Goal: Submit feedback/report problem

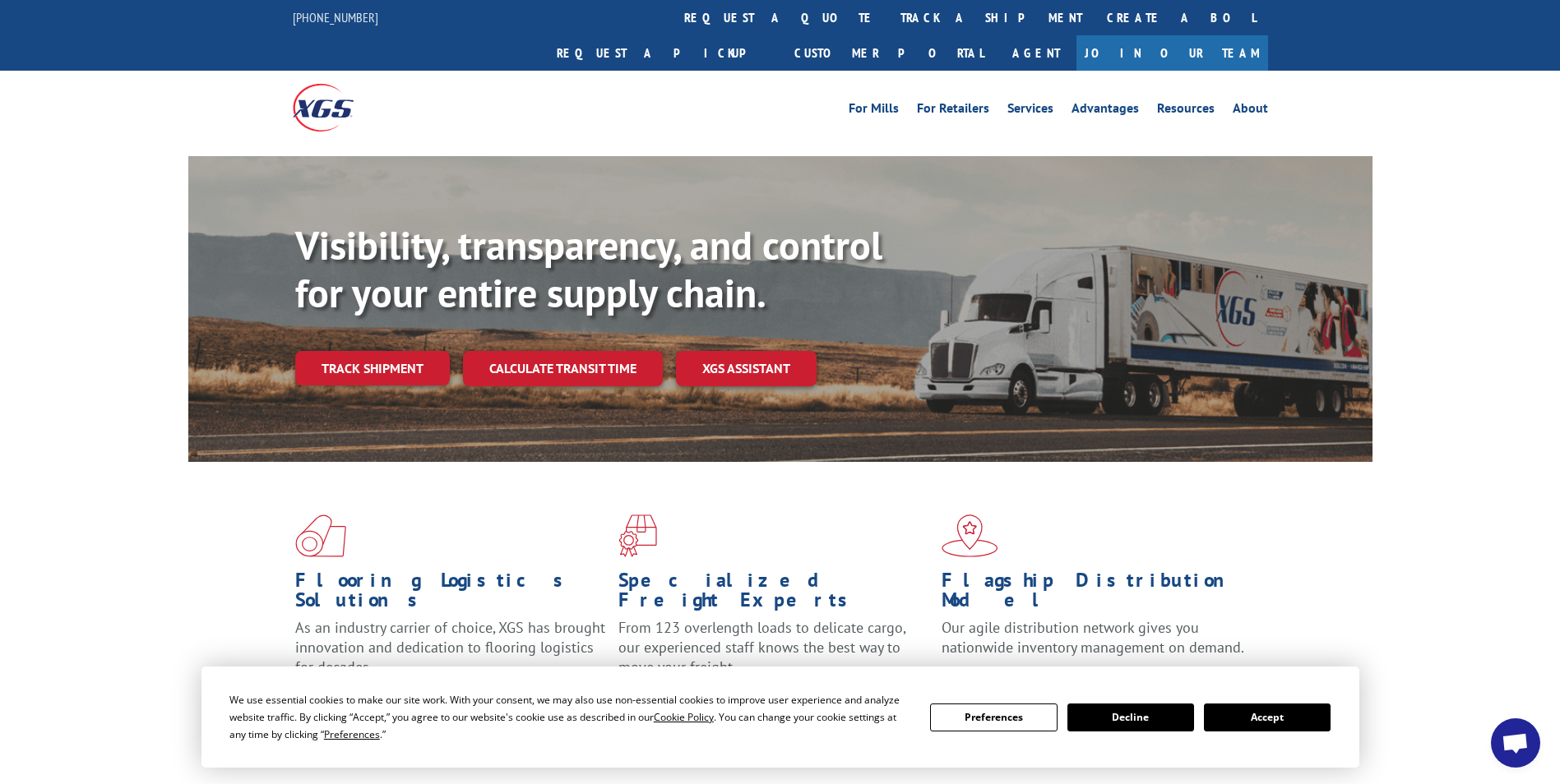
click at [407, 351] on link "Track shipment" at bounding box center [372, 368] width 155 height 35
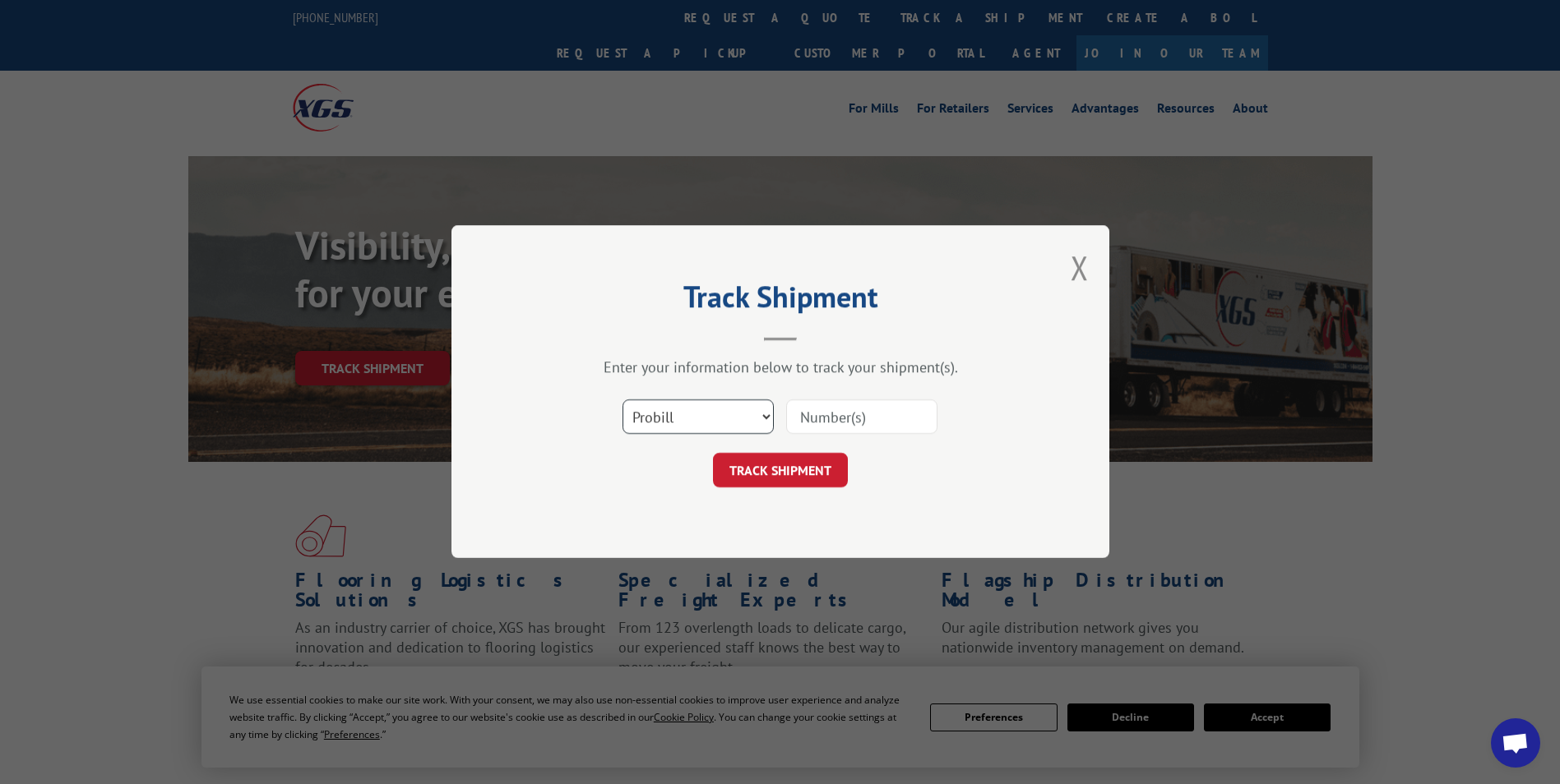
click at [760, 408] on select "Select category... Probill BOL PO" at bounding box center [698, 417] width 151 height 35
select select "po"
click at [623, 400] on select "Select category... Probill BOL PO" at bounding box center [698, 417] width 151 height 35
click at [834, 400] on input at bounding box center [861, 417] width 151 height 35
paste input "17095417"
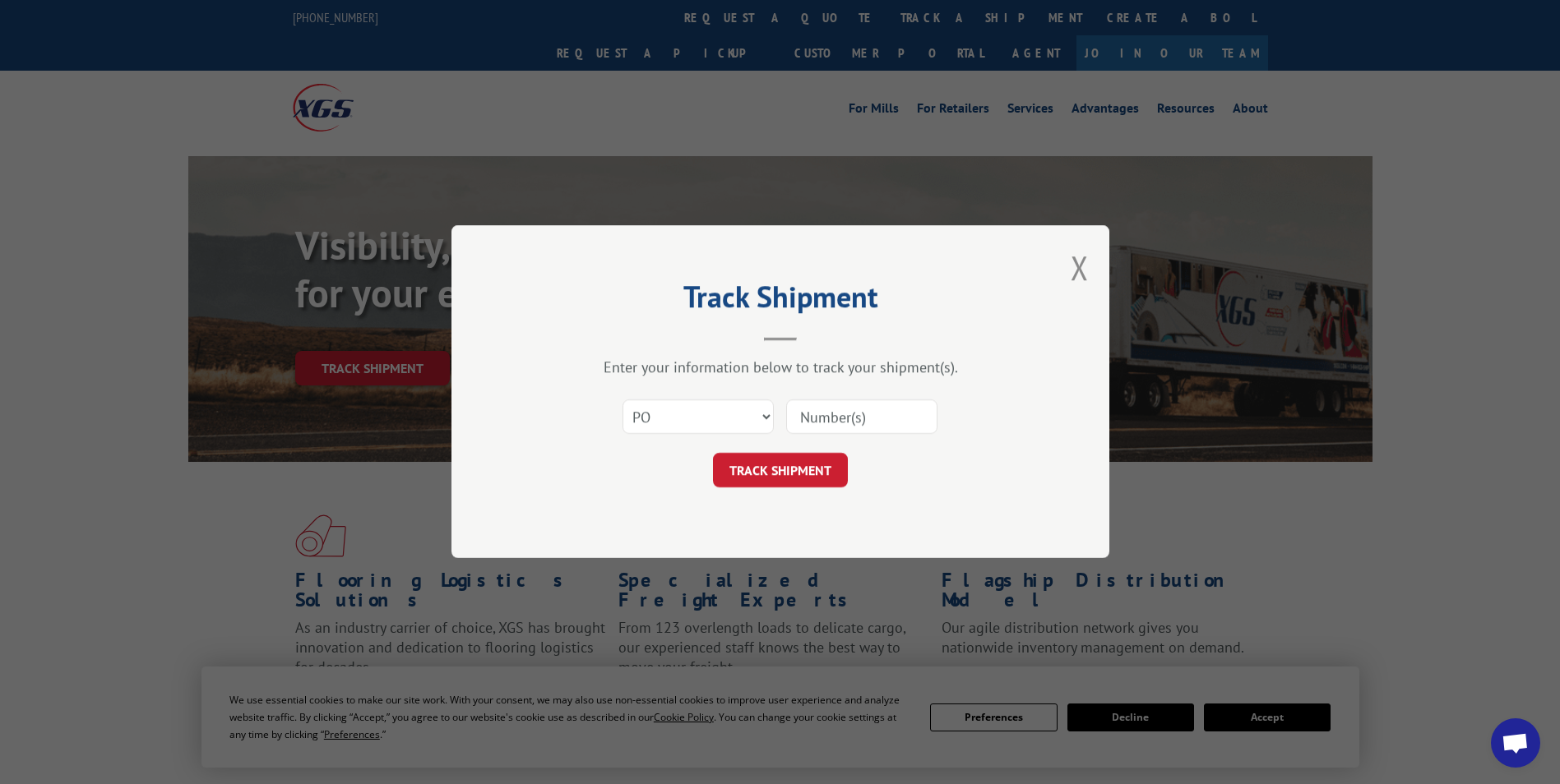
type input "17095417"
click button "TRACK SHIPMENT" at bounding box center [780, 471] width 135 height 35
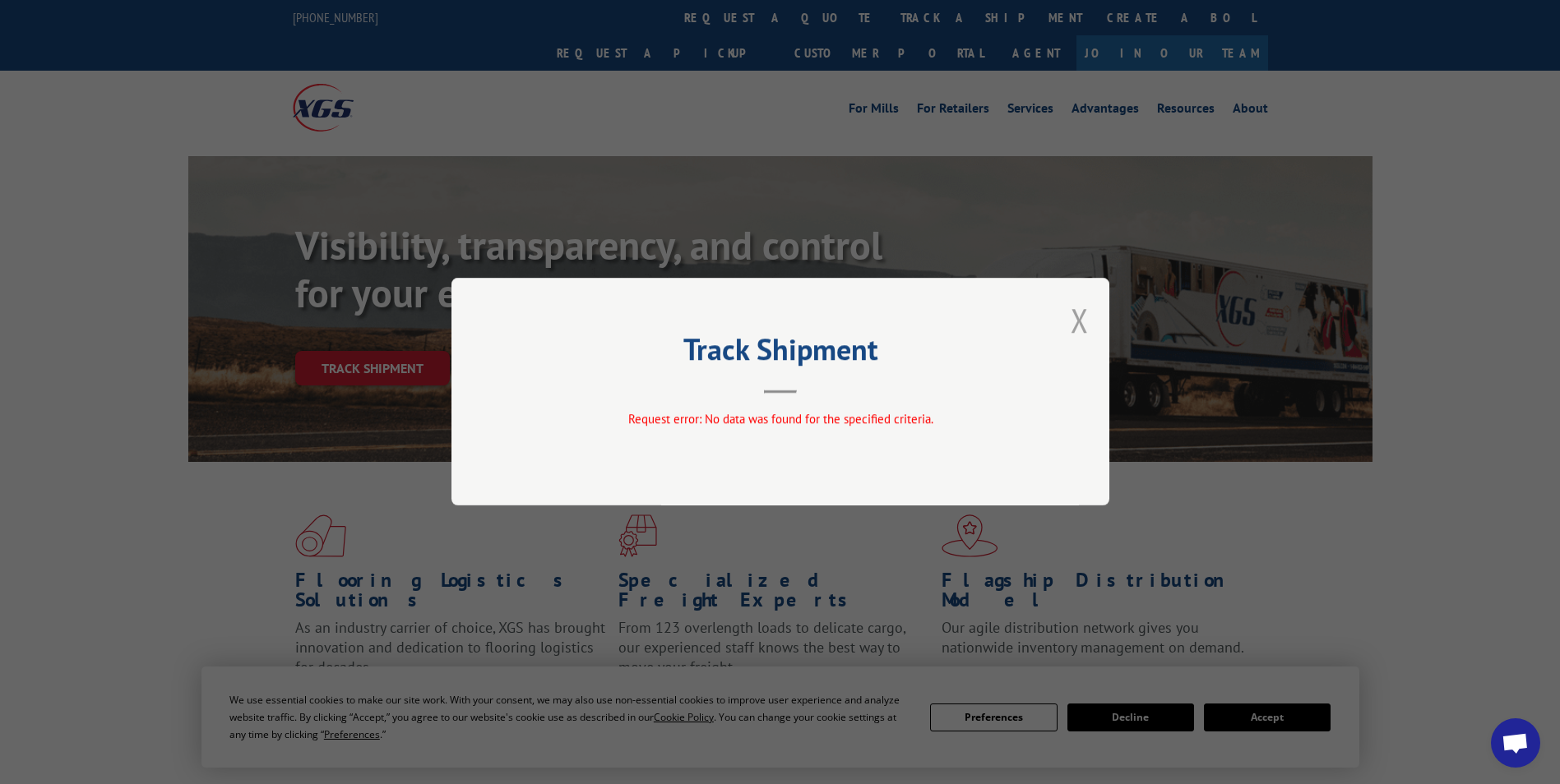
click at [1083, 326] on button "Close modal" at bounding box center [1080, 319] width 18 height 43
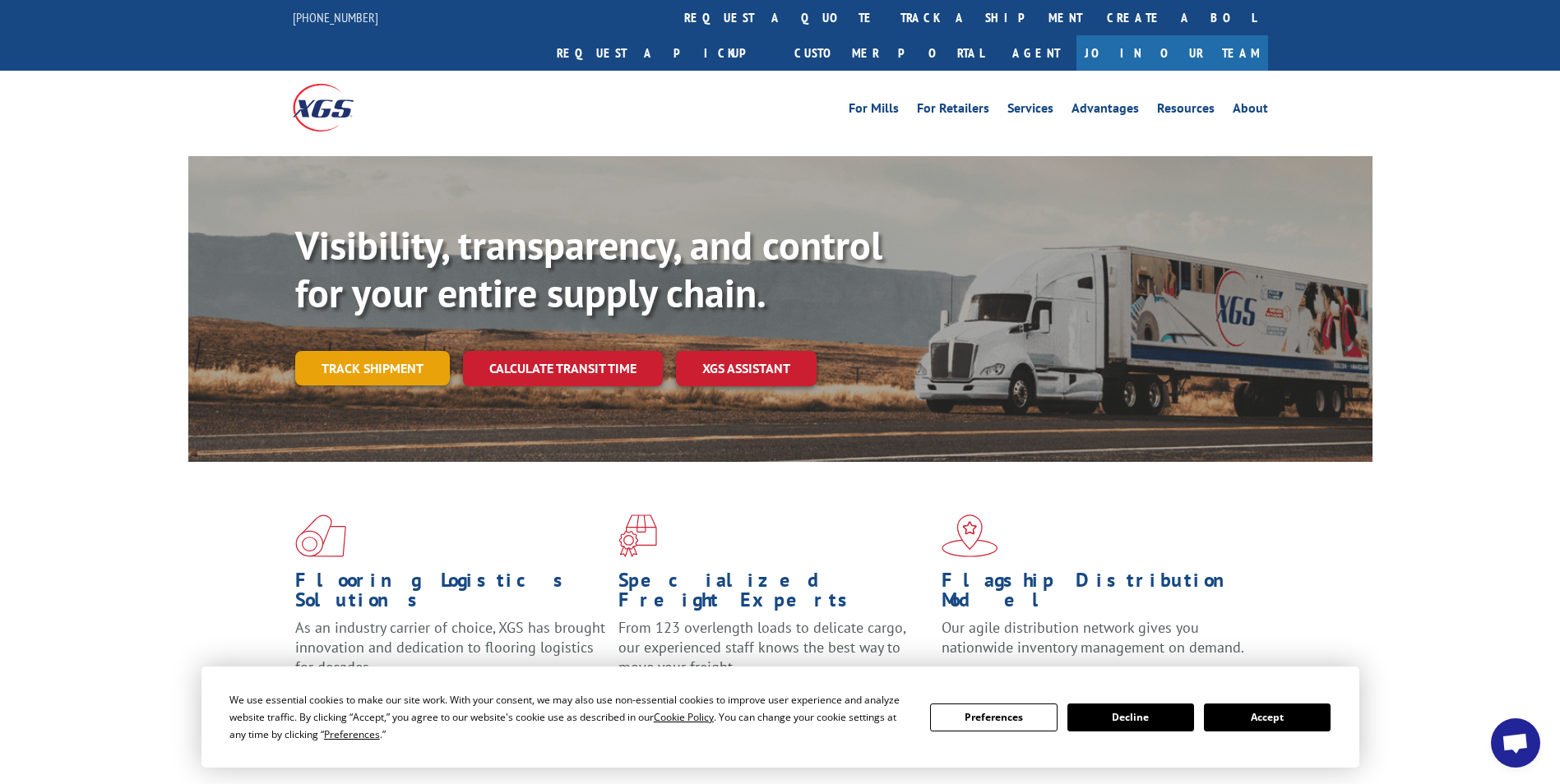
click at [388, 351] on link "Track shipment" at bounding box center [372, 368] width 155 height 35
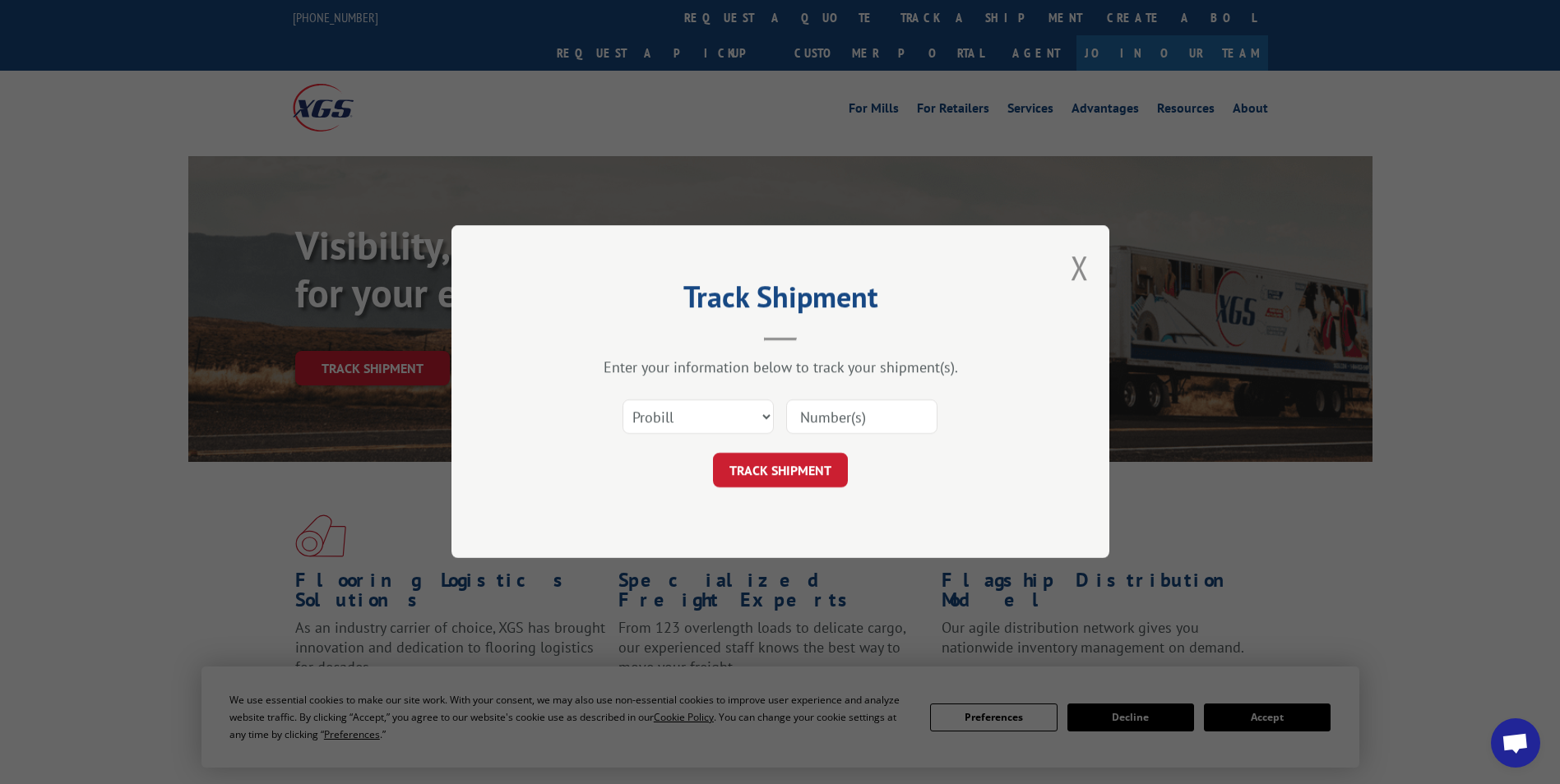
click at [897, 418] on input at bounding box center [861, 417] width 151 height 35
paste input "17095417"
type input "17095417"
click at [713, 454] on button "TRACK SHIPMENT" at bounding box center [780, 471] width 135 height 35
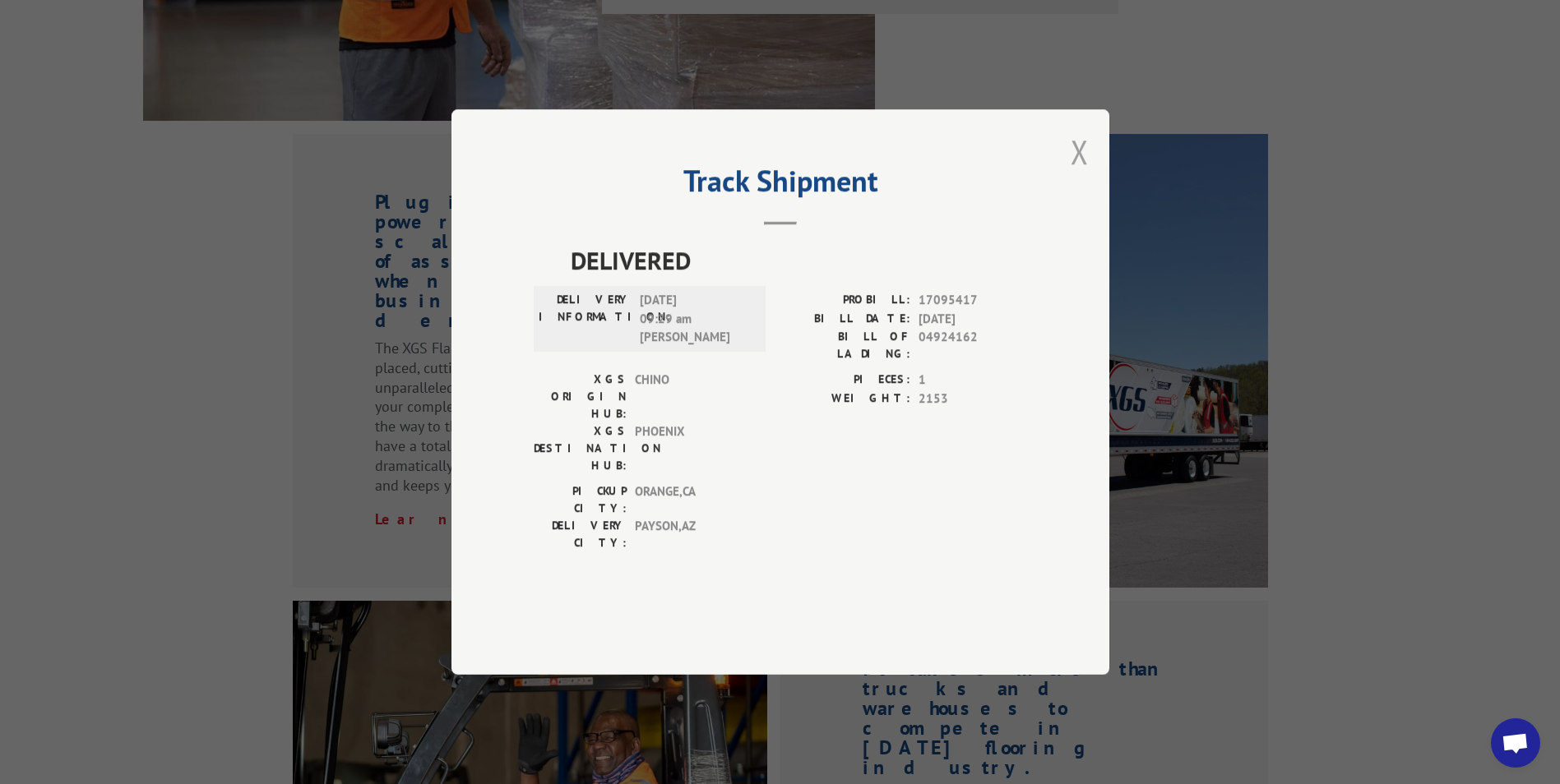
scroll to position [1565, 0]
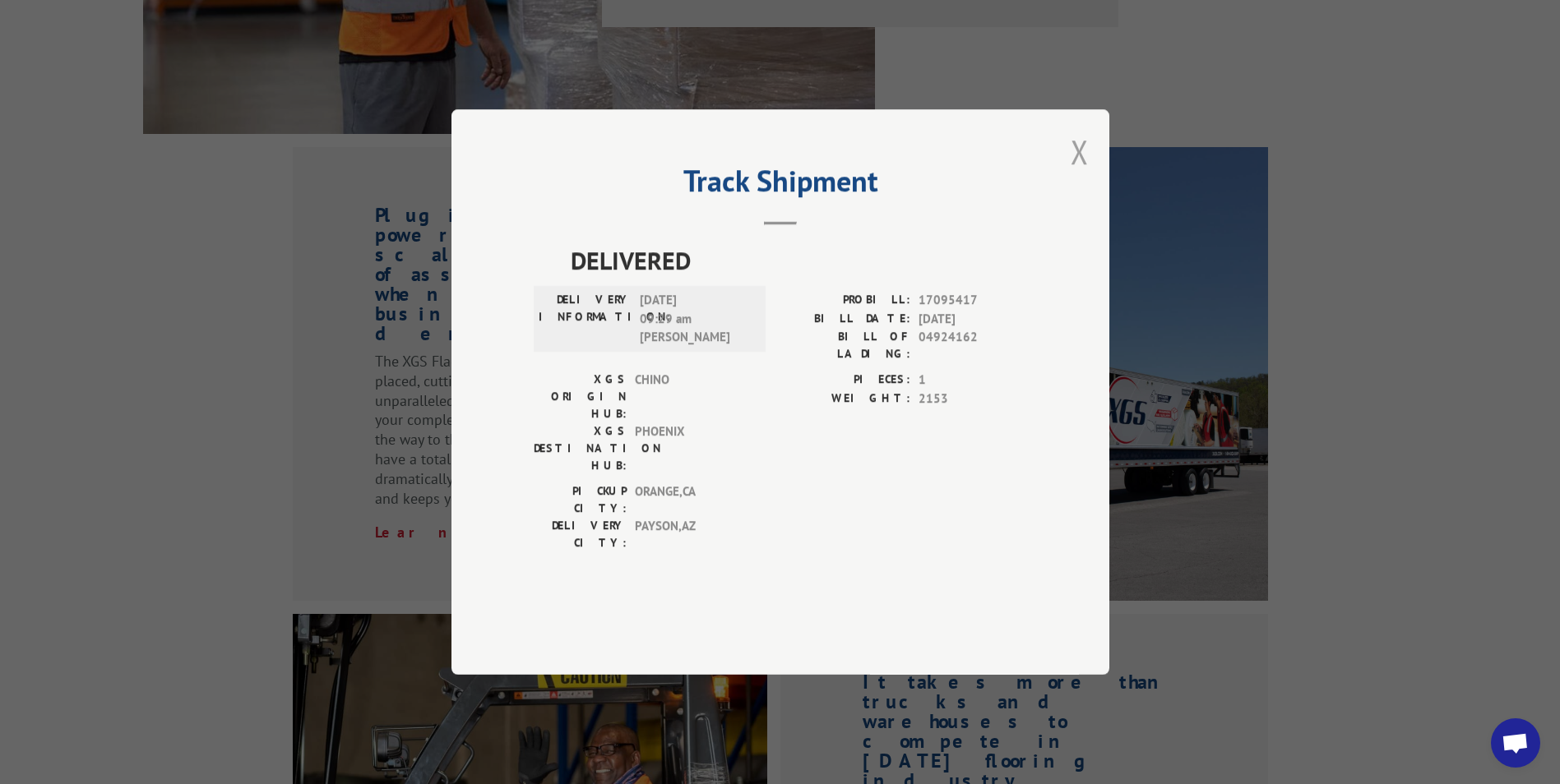
click at [1083, 173] on button "Close modal" at bounding box center [1080, 151] width 18 height 43
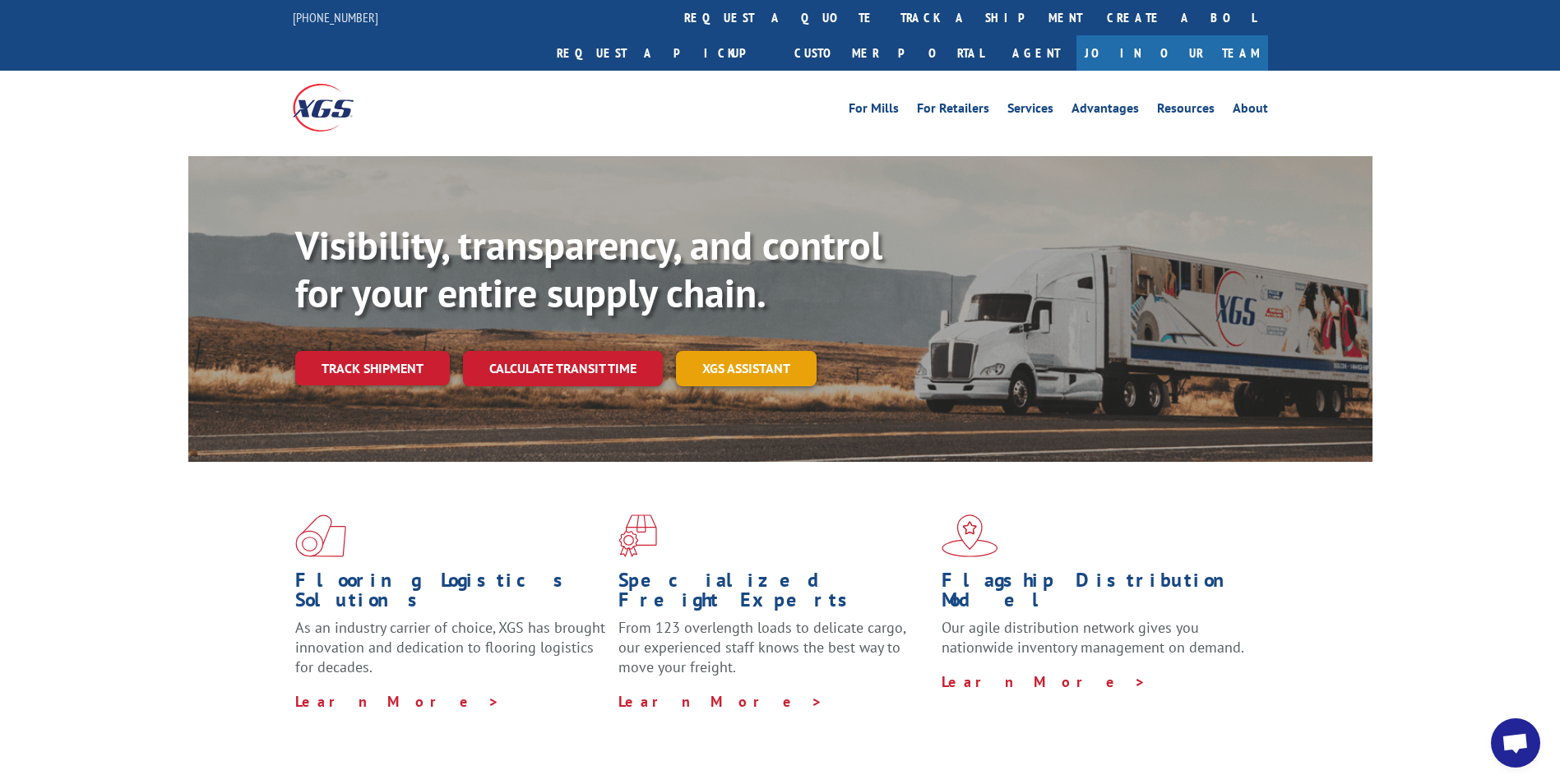
click at [736, 351] on link "XGS ASSISTANT" at bounding box center [746, 368] width 141 height 36
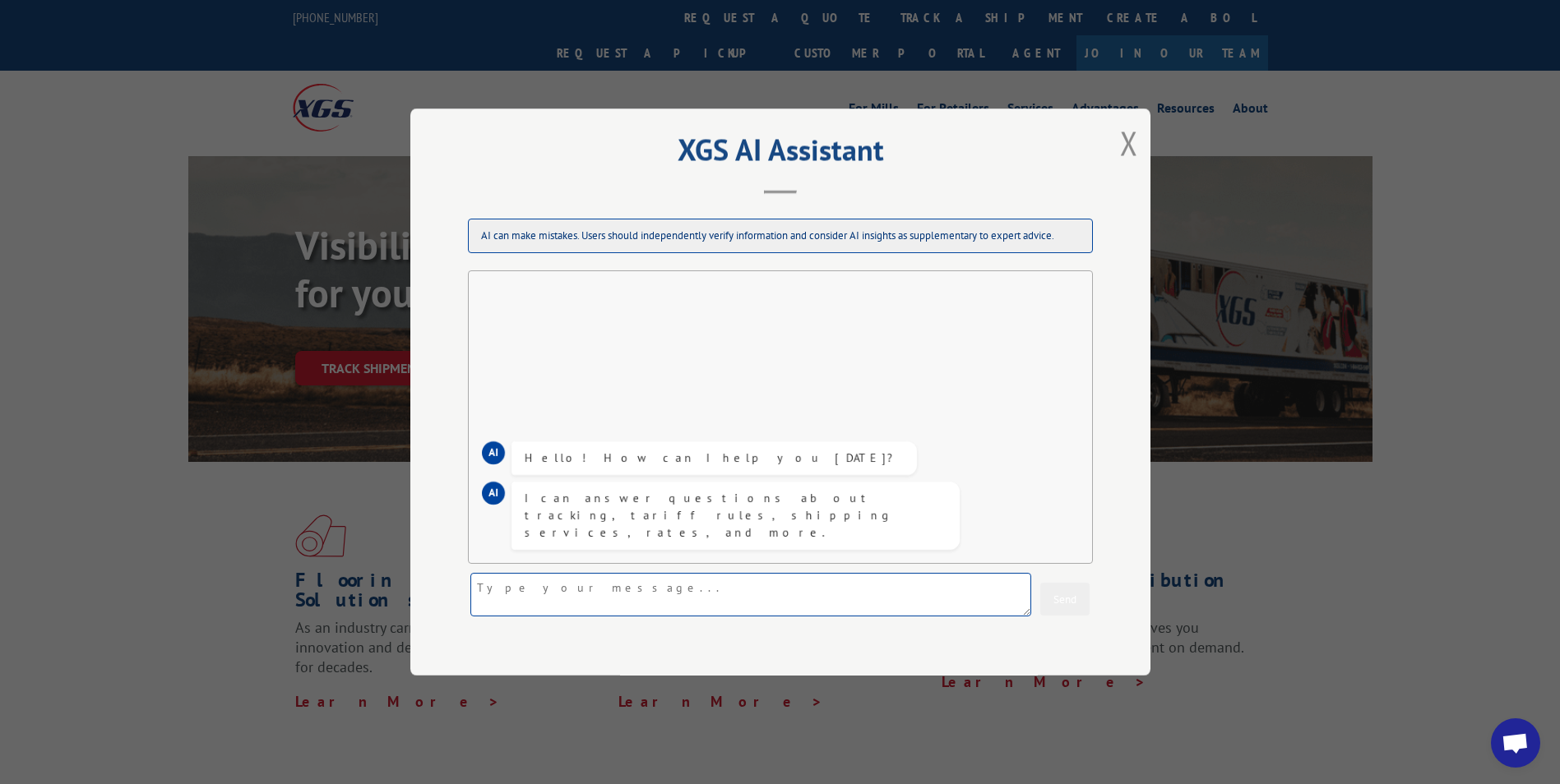
paste textarea "17095417"
click at [585, 594] on textarea "17095417" at bounding box center [751, 594] width 561 height 43
click at [482, 589] on textarea "17095417... missing 44 cases of flooring. store only received 21 cases." at bounding box center [751, 594] width 561 height 43
type textarea "PRO#17095417... missing 44 cases of flooring. store only received 21 cases."
click at [1056, 599] on button "Send" at bounding box center [1064, 599] width 49 height 33
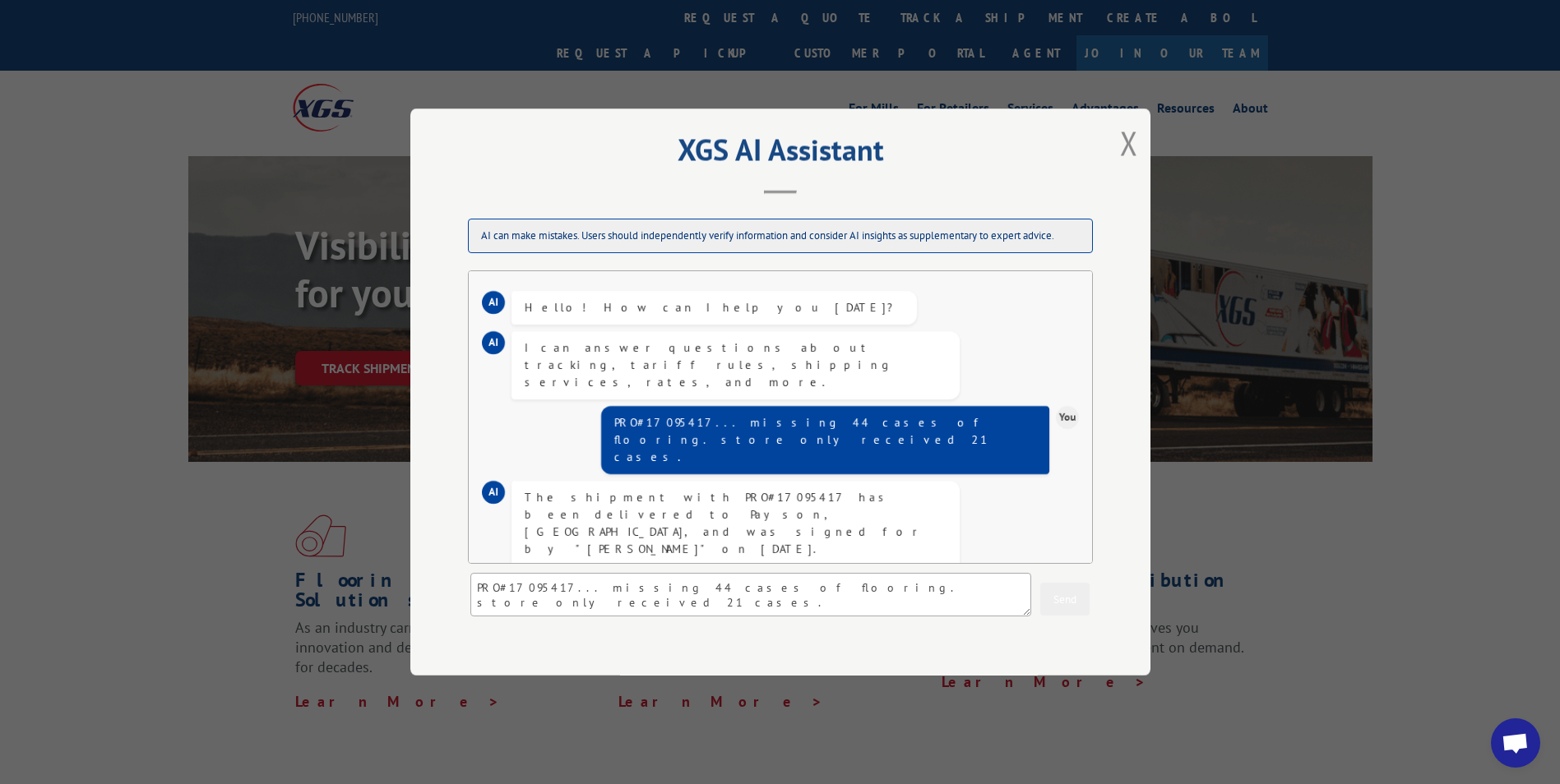
scroll to position [85, 0]
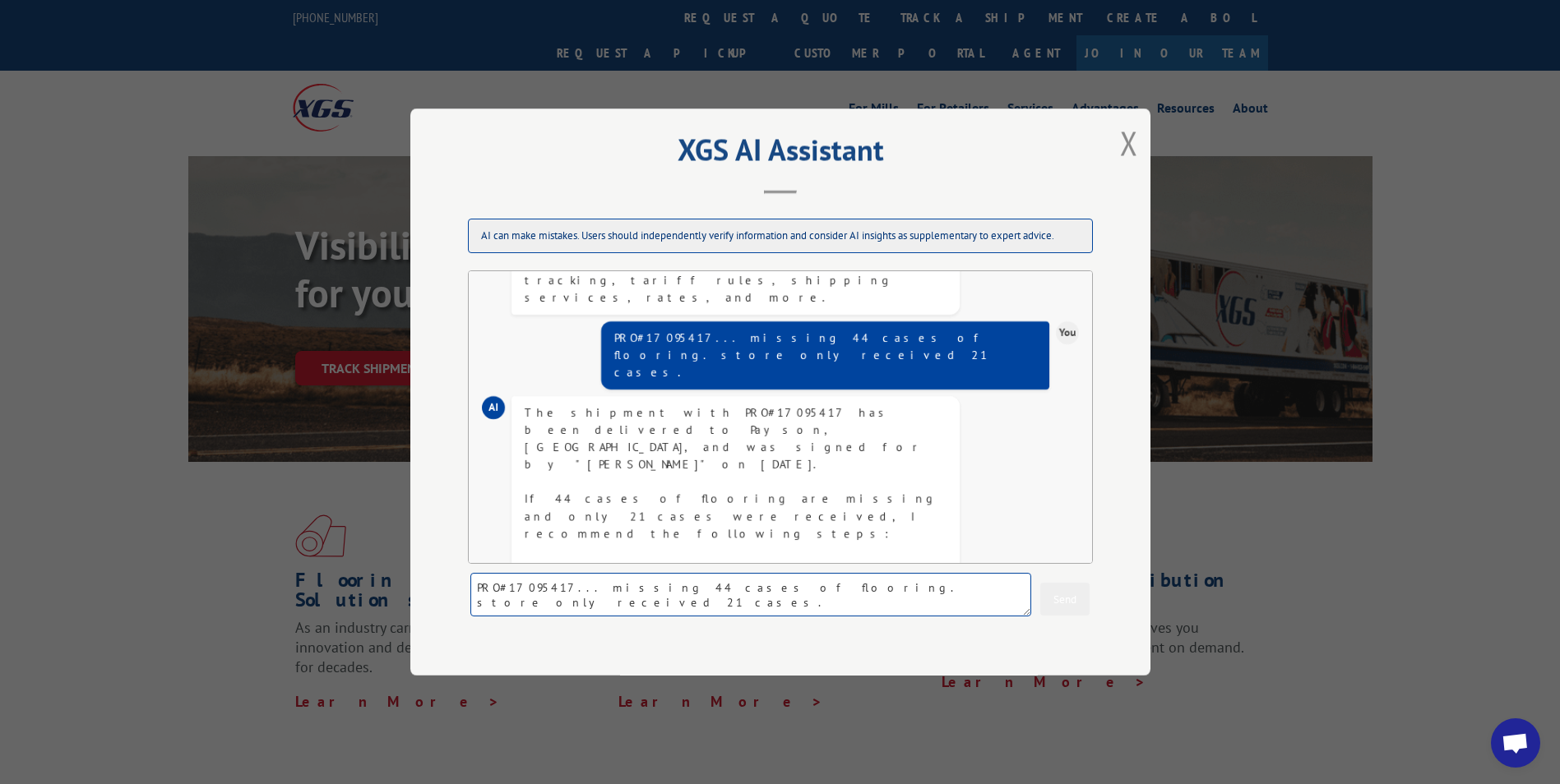
click at [680, 589] on textarea "PRO#17095417... missing 44 cases of flooring. store only received 21 cases." at bounding box center [751, 594] width 561 height 43
type textarea "yes"
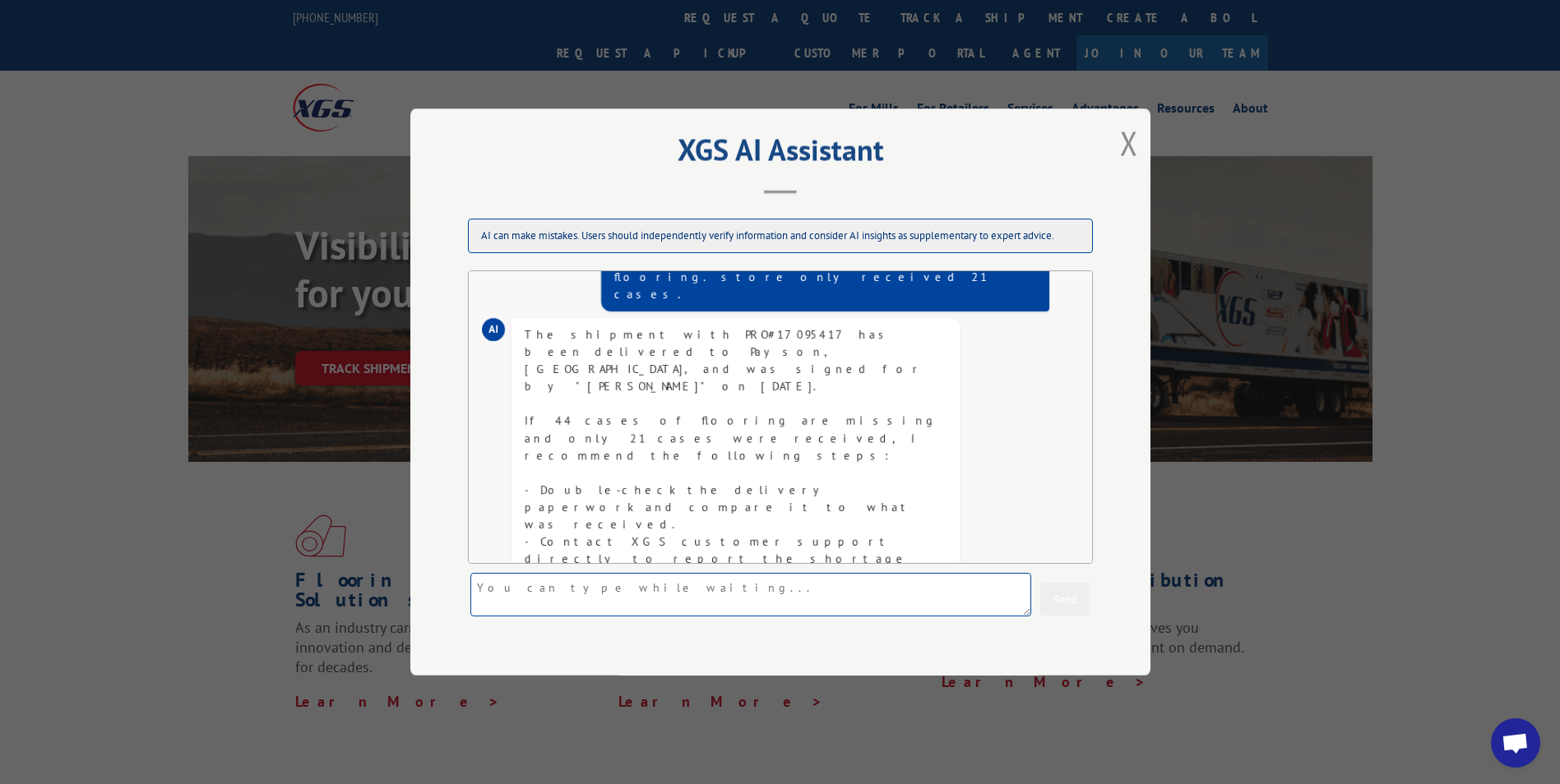
scroll to position [338, 0]
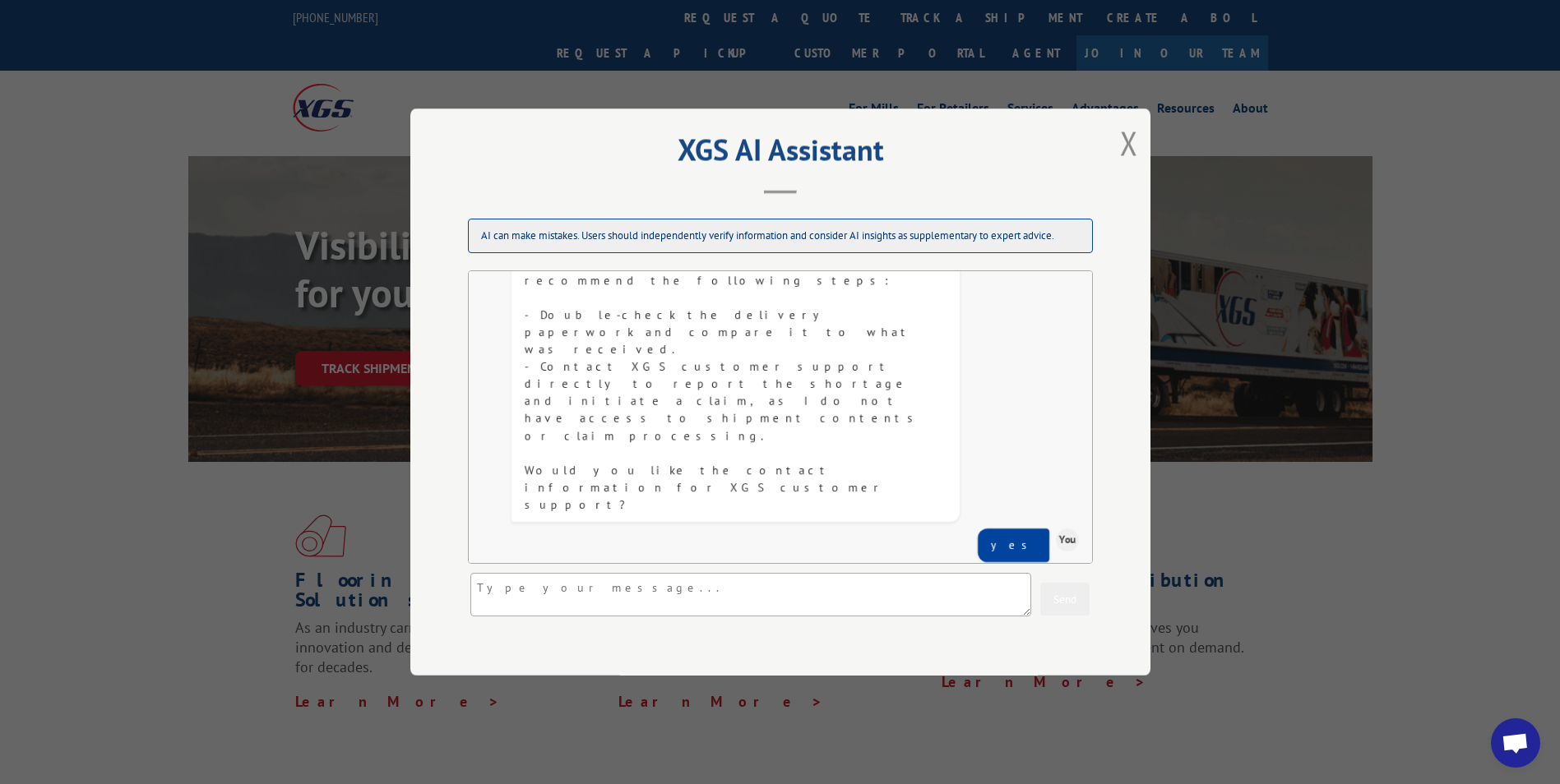
drag, startPoint x: 741, startPoint y: 464, endPoint x: 575, endPoint y: 468, distance: 166.0
click at [575, 577] on div "You can contact Xpress Global Systems (XGS) customer support for assistance wit…" at bounding box center [735, 715] width 422 height 276
copy div "[URL][DOMAIN_NAME]"
drag, startPoint x: 610, startPoint y: 499, endPoint x: 729, endPoint y: 501, distance: 119.0
click at [729, 577] on div "You can contact Xpress Global Systems (XGS) customer support for assistance wit…" at bounding box center [735, 715] width 422 height 276
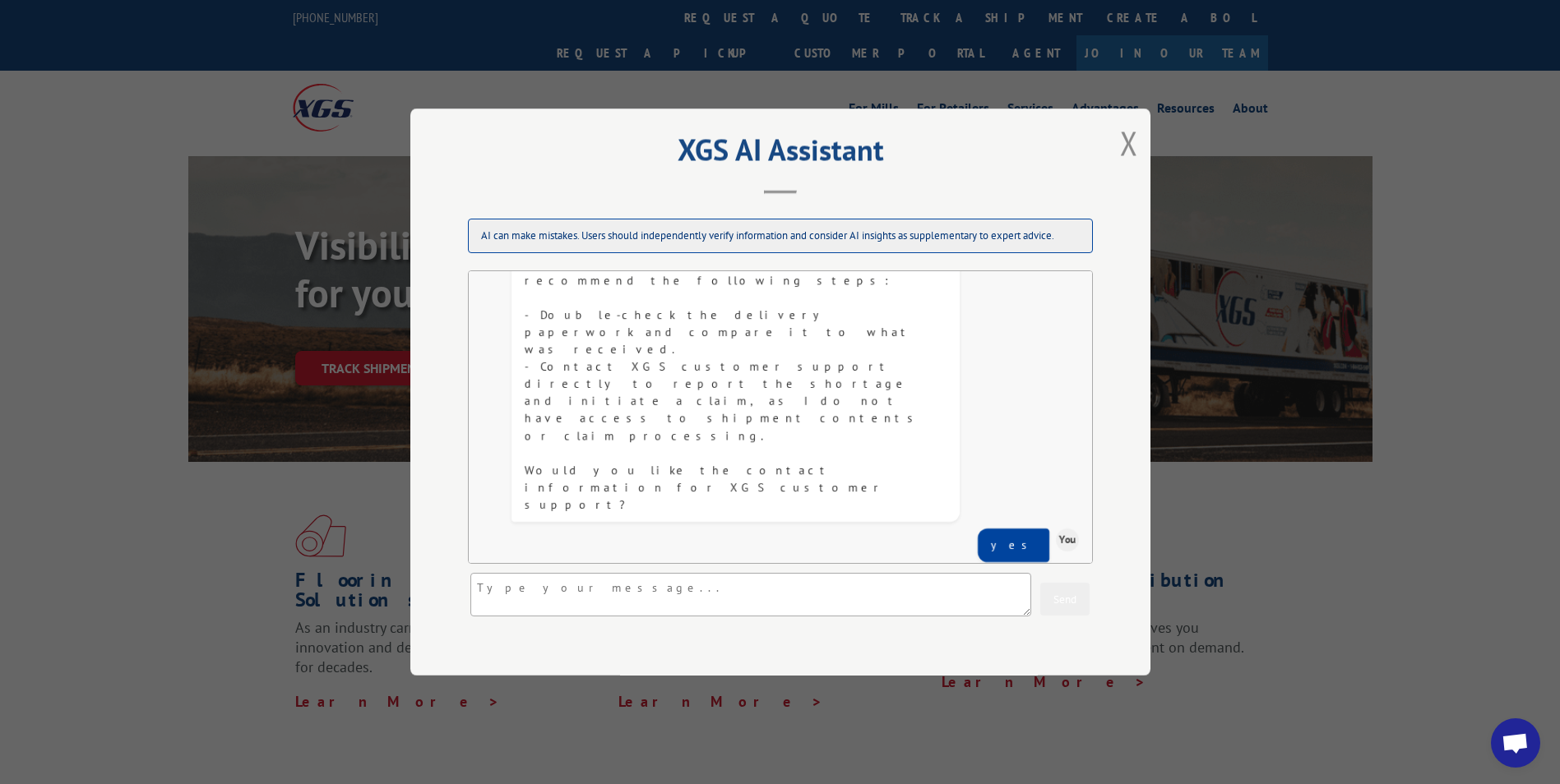
copy div "PRO number (17095417"
click at [551, 586] on textarea at bounding box center [751, 594] width 561 height 43
paste textarea "PRO number (17095417"
click at [546, 583] on textarea "PRO number (17095417" at bounding box center [751, 594] width 561 height 43
click at [522, 582] on textarea "PRO number #17095417" at bounding box center [751, 594] width 561 height 43
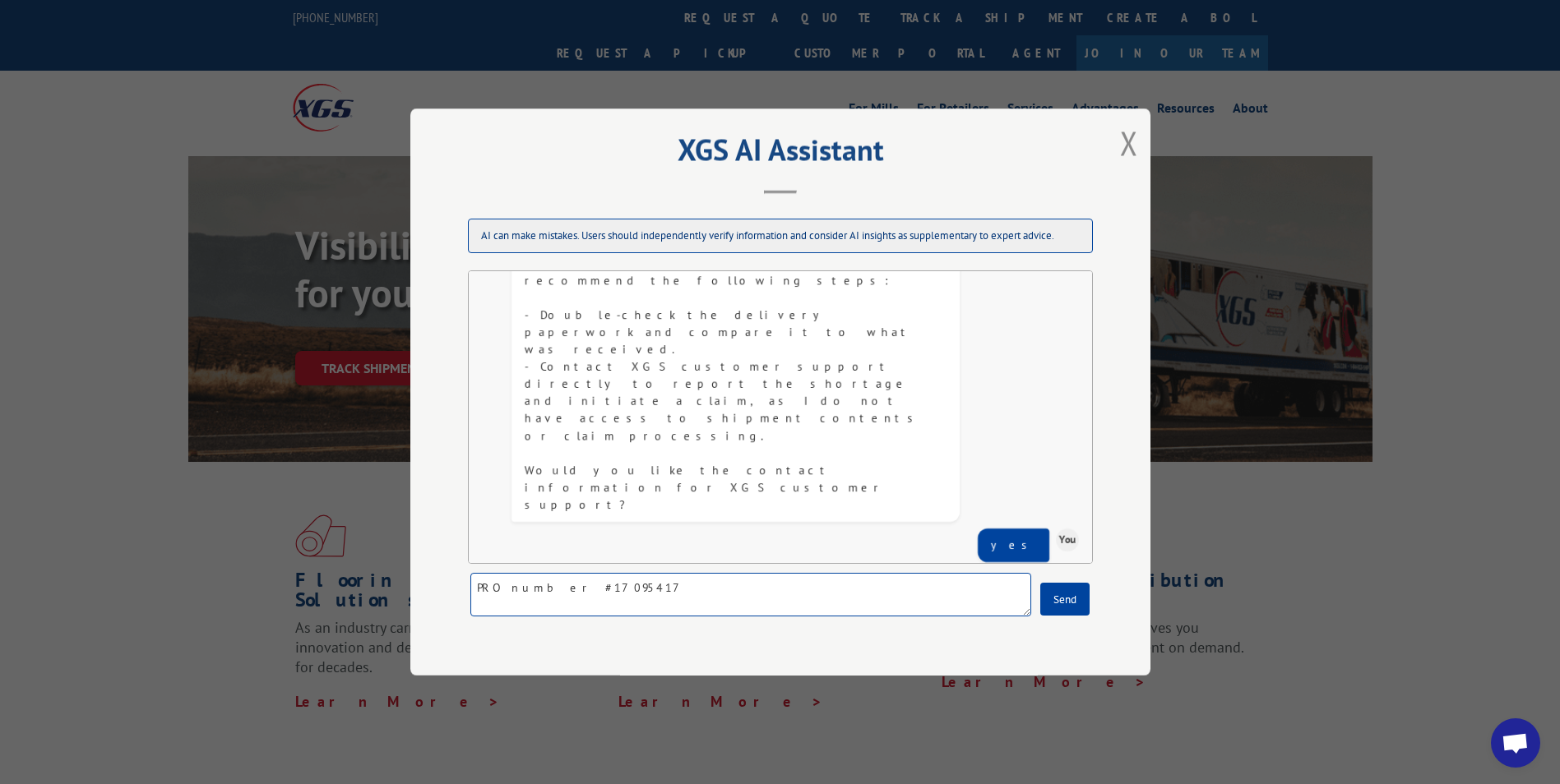
click at [522, 582] on textarea "PRO number #17095417" at bounding box center [751, 594] width 561 height 43
click at [591, 596] on textarea "PRO #17095417" at bounding box center [751, 594] width 561 height 43
paste textarea "Birchwood [PERSON_NAME] Oak 6 Mil X 6 In. W X 48 In. L Waterproof Click Lock Lu…"
click at [891, 610] on textarea "PRO #17095417... only received 21 cases of [GEOGRAPHIC_DATA][PERSON_NAME] Oak 6…" at bounding box center [751, 594] width 561 height 43
drag, startPoint x: 970, startPoint y: 607, endPoint x: 476, endPoint y: 592, distance: 494.2
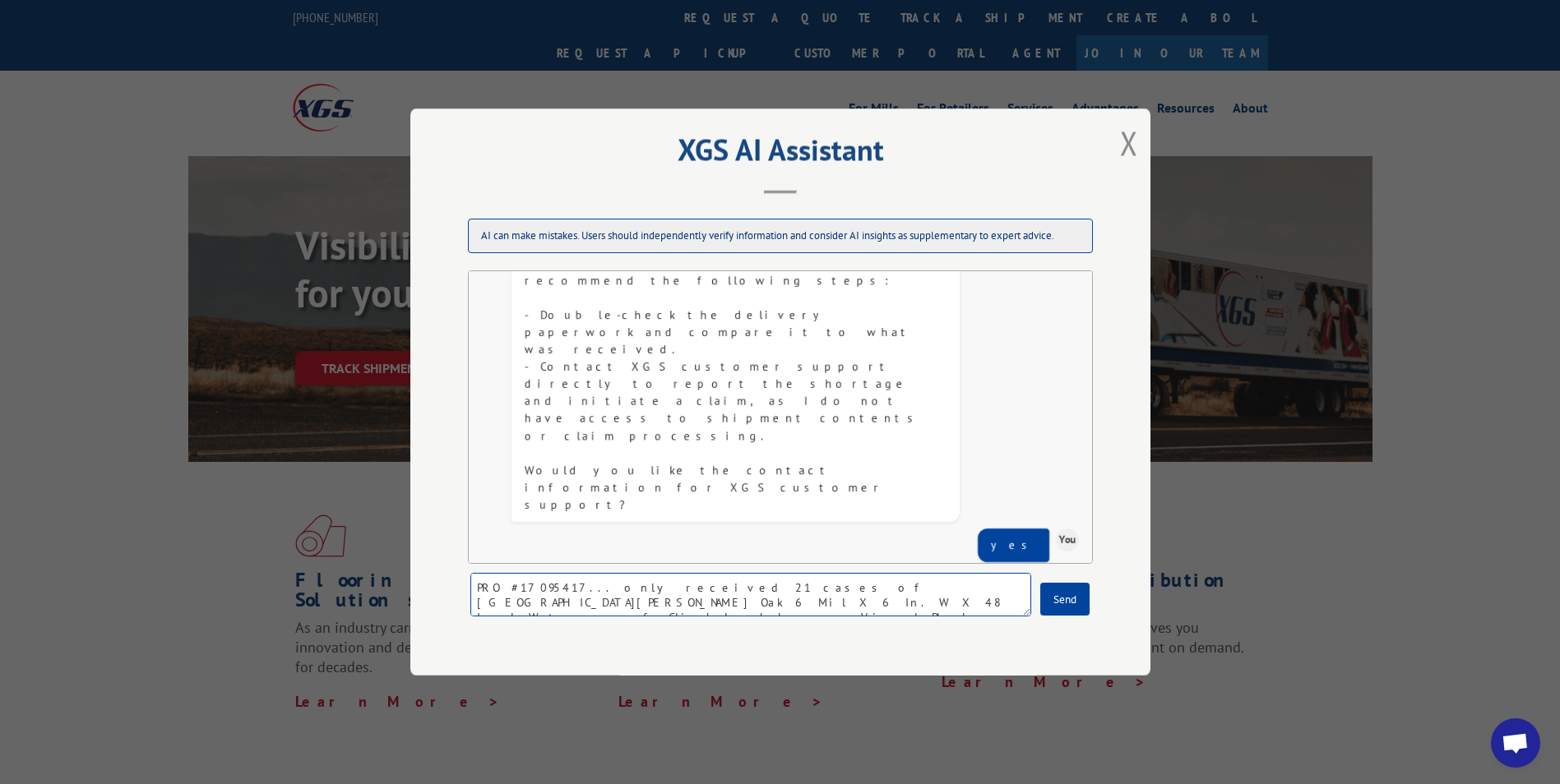
click at [476, 592] on textarea "PRO #17095417... only received 21 cases of [GEOGRAPHIC_DATA][PERSON_NAME] Oak 6…" at bounding box center [751, 594] width 561 height 43
type textarea "PRO #17095417... only received 21 cases of [GEOGRAPHIC_DATA][PERSON_NAME] Oak 6…"
click at [1138, 140] on button "Close modal" at bounding box center [1129, 142] width 18 height 43
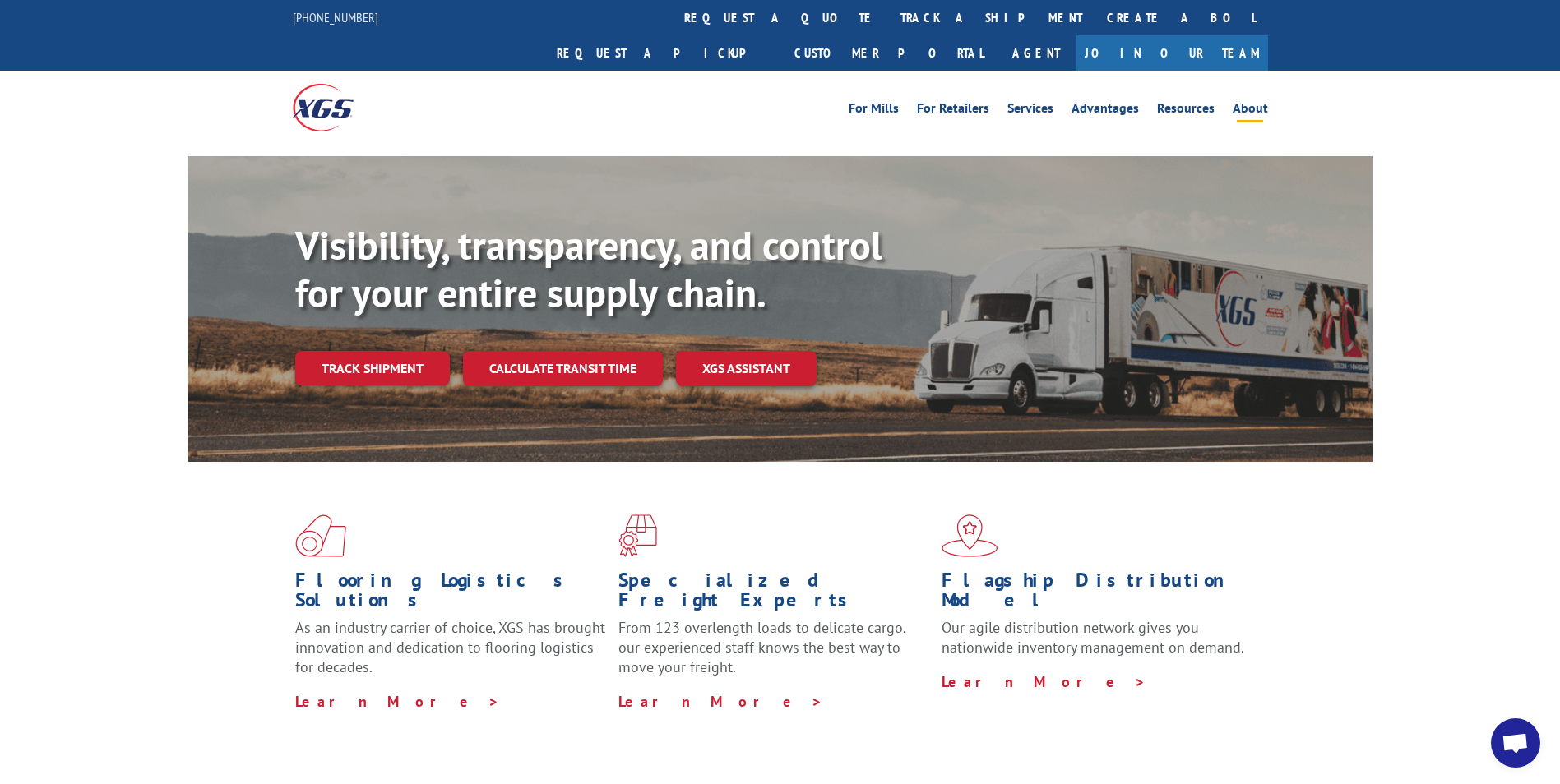
click at [1252, 102] on link "About" at bounding box center [1250, 111] width 36 height 18
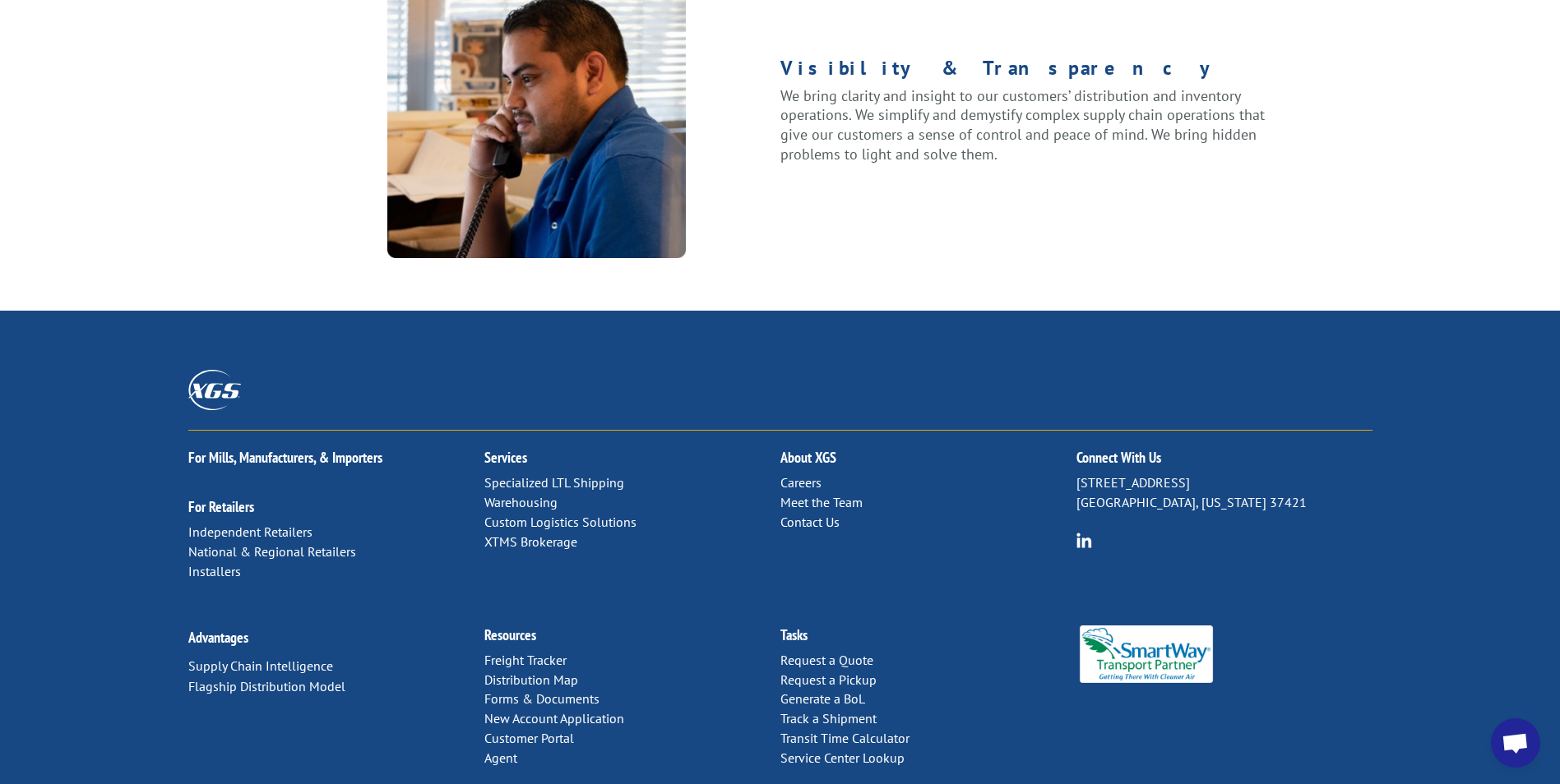
scroll to position [2055, 0]
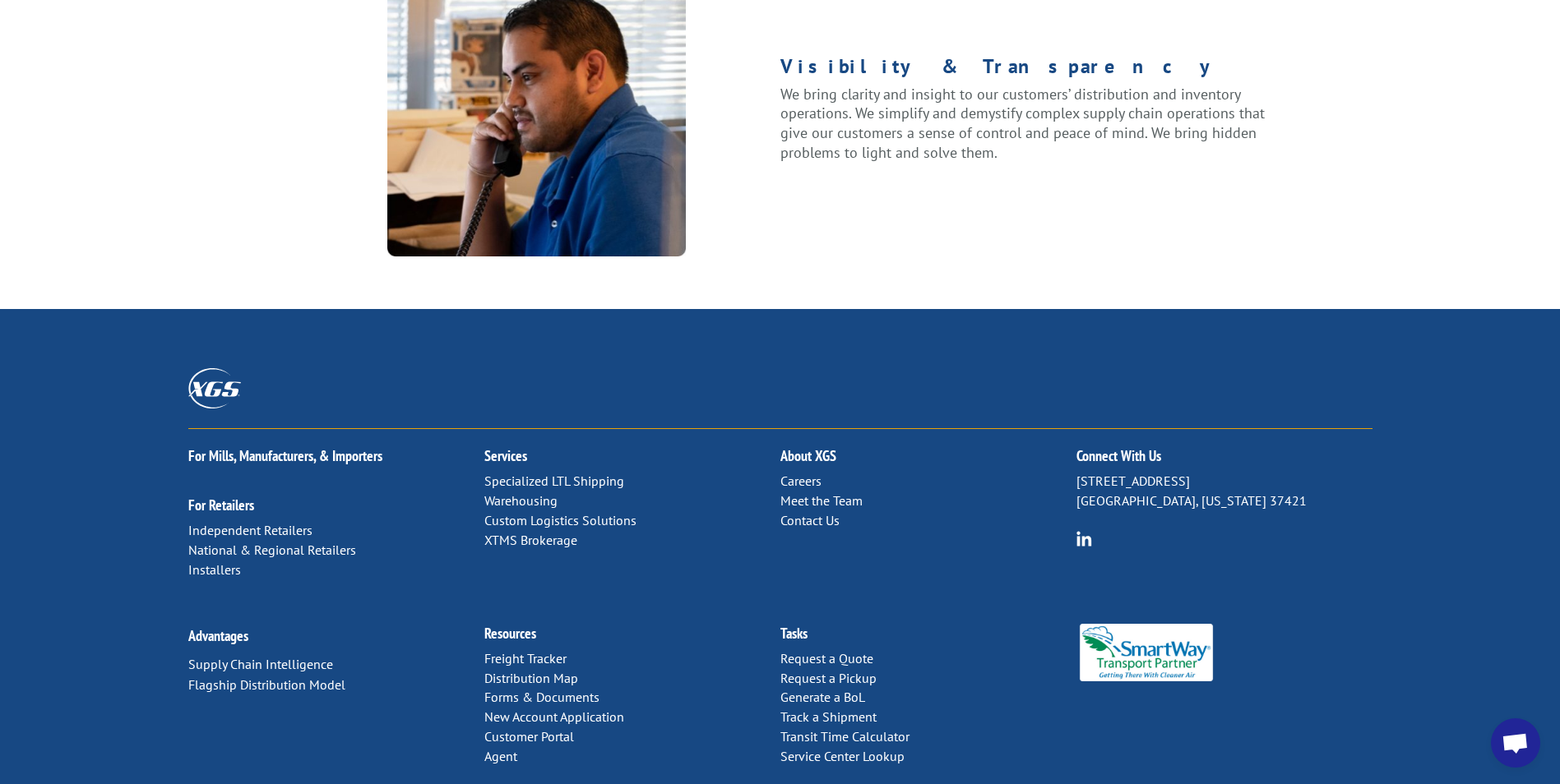
click at [780, 512] on link "Contact Us" at bounding box center [810, 519] width 60 height 16
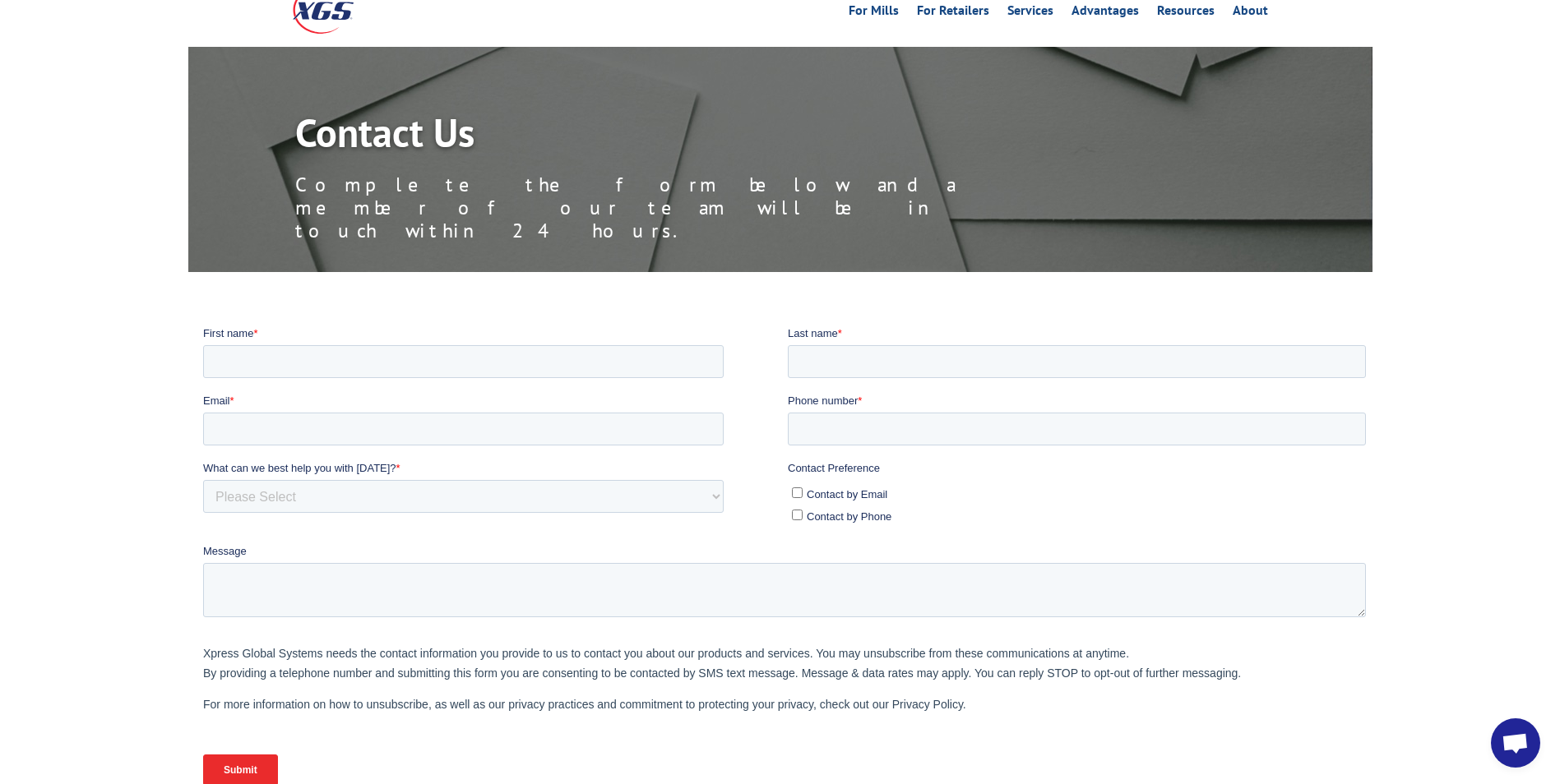
scroll to position [82, 0]
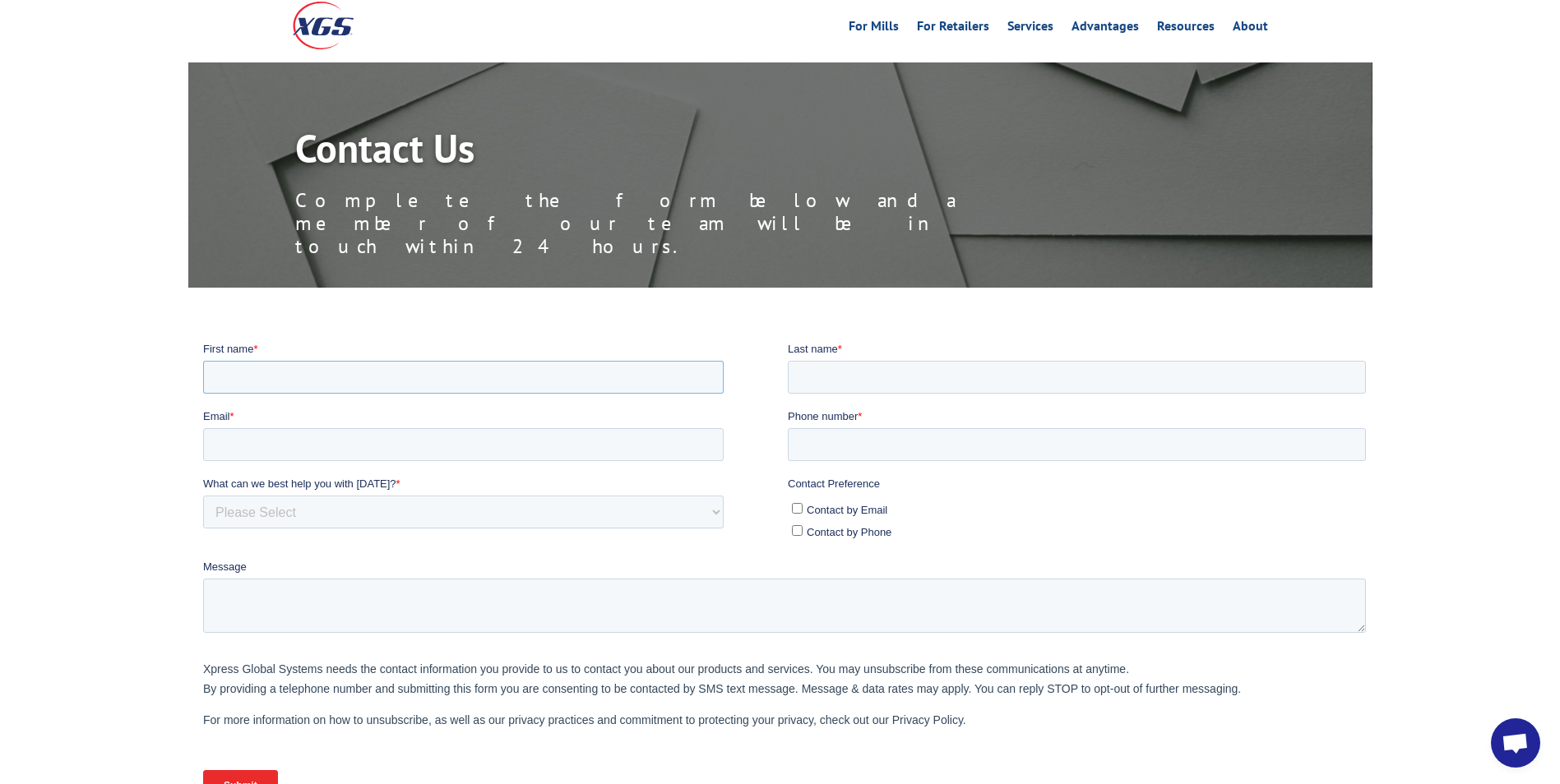
click at [363, 380] on input "First name *" at bounding box center [462, 376] width 521 height 33
type input "Chris"
type input "Williams"
type input "flooring_decor_0422@homedepot.com"
click at [874, 444] on input "9284680339459" at bounding box center [1076, 443] width 578 height 33
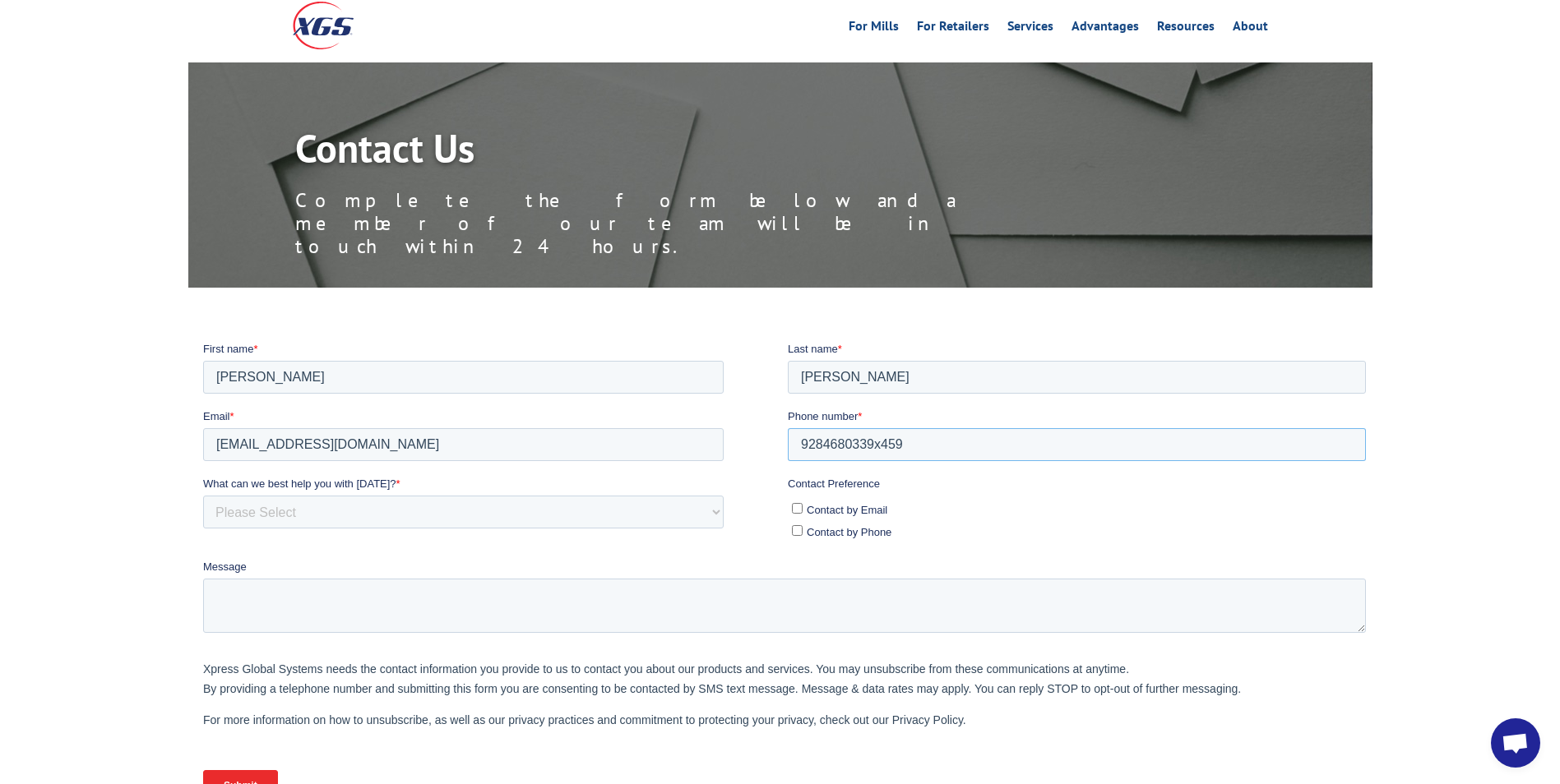
type input "9284680339x459"
click at [796, 509] on input "Contact by Email" at bounding box center [796, 507] width 11 height 11
checkbox input "true"
click at [798, 534] on input "Contact by Phone" at bounding box center [796, 529] width 11 height 11
checkbox input "true"
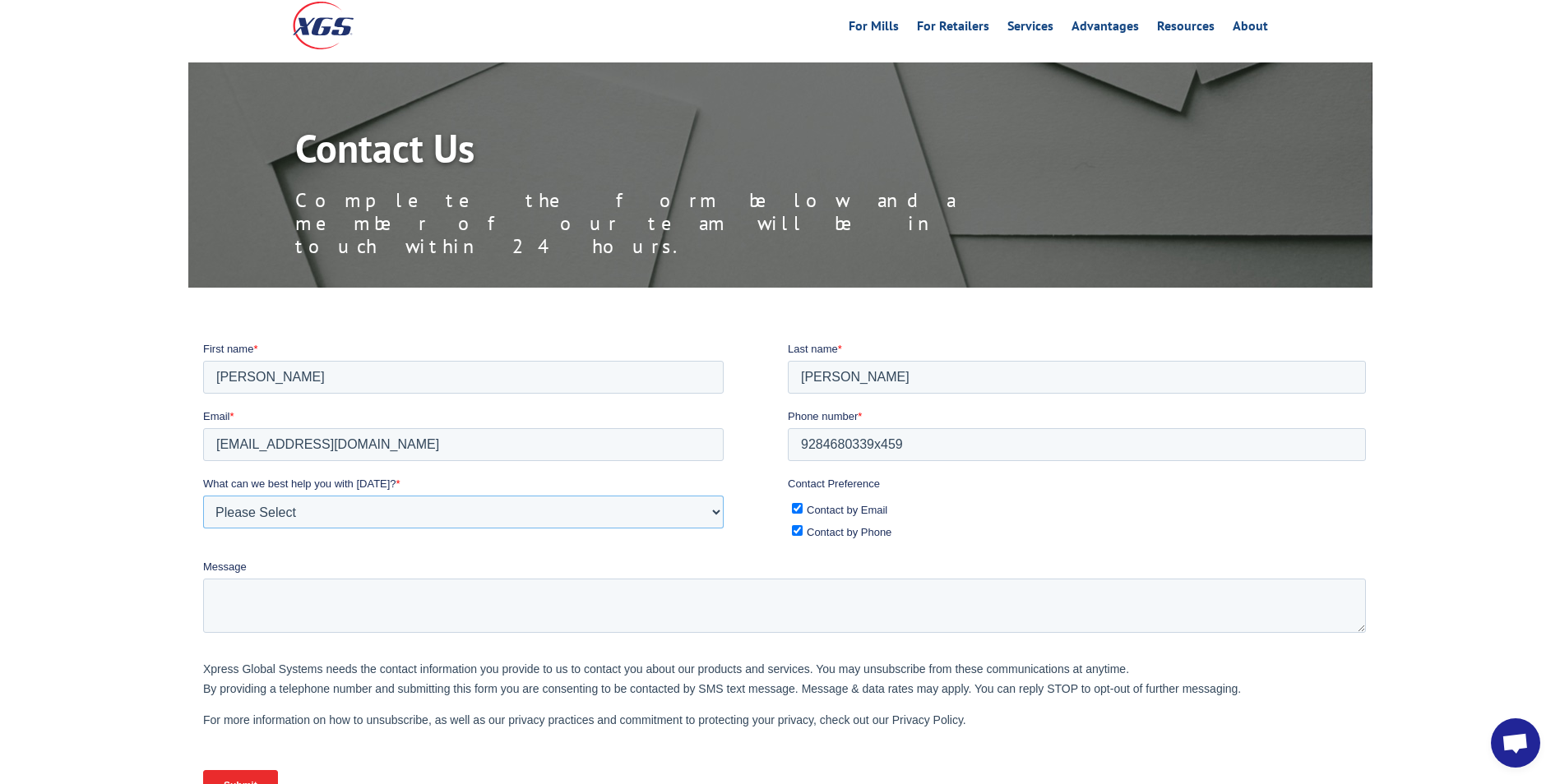
click at [505, 506] on select "Please Select Quoting, Opening New Account, or New Business Opportunity Shipmen…" at bounding box center [462, 511] width 521 height 33
select select "Other"
click at [202, 494] on select "Please Select Quoting, Opening New Account, or New Business Opportunity Shipmen…" at bounding box center [462, 511] width 521 height 33
click at [297, 594] on textarea "Message" at bounding box center [783, 605] width 1163 height 54
paste textarea "PRO #17095417... only received 21 cases of [GEOGRAPHIC_DATA][PERSON_NAME] Oak 6…"
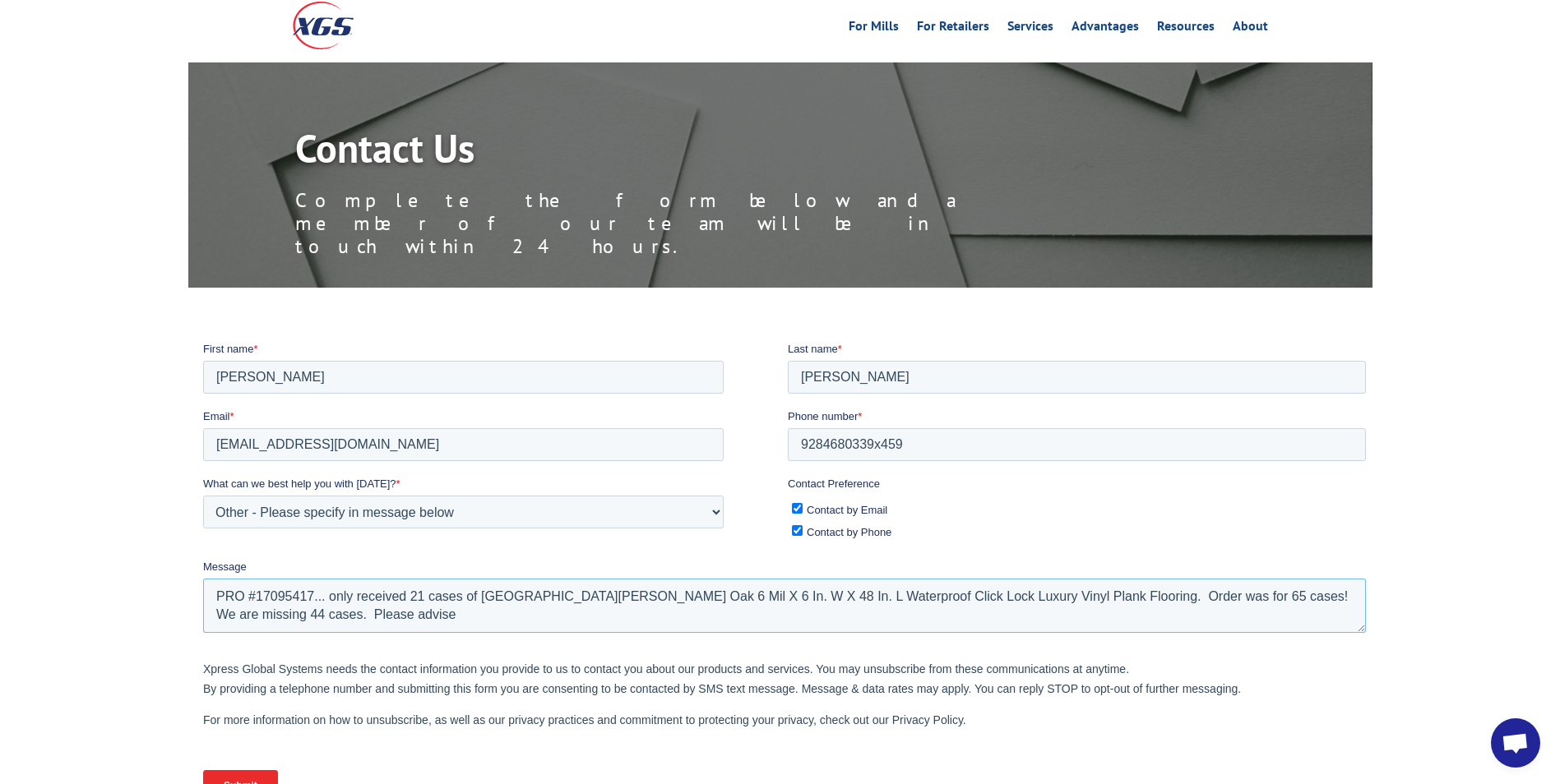
click at [214, 591] on textarea "PRO #17095417... only received 21 cases of [GEOGRAPHIC_DATA][PERSON_NAME] Oak 6…" at bounding box center [783, 605] width 1163 height 54
click at [477, 617] on textarea "Missing Order: PRO #17095417... only received 21 cases of Birchwood Meadows Oak…" at bounding box center [783, 605] width 1163 height 54
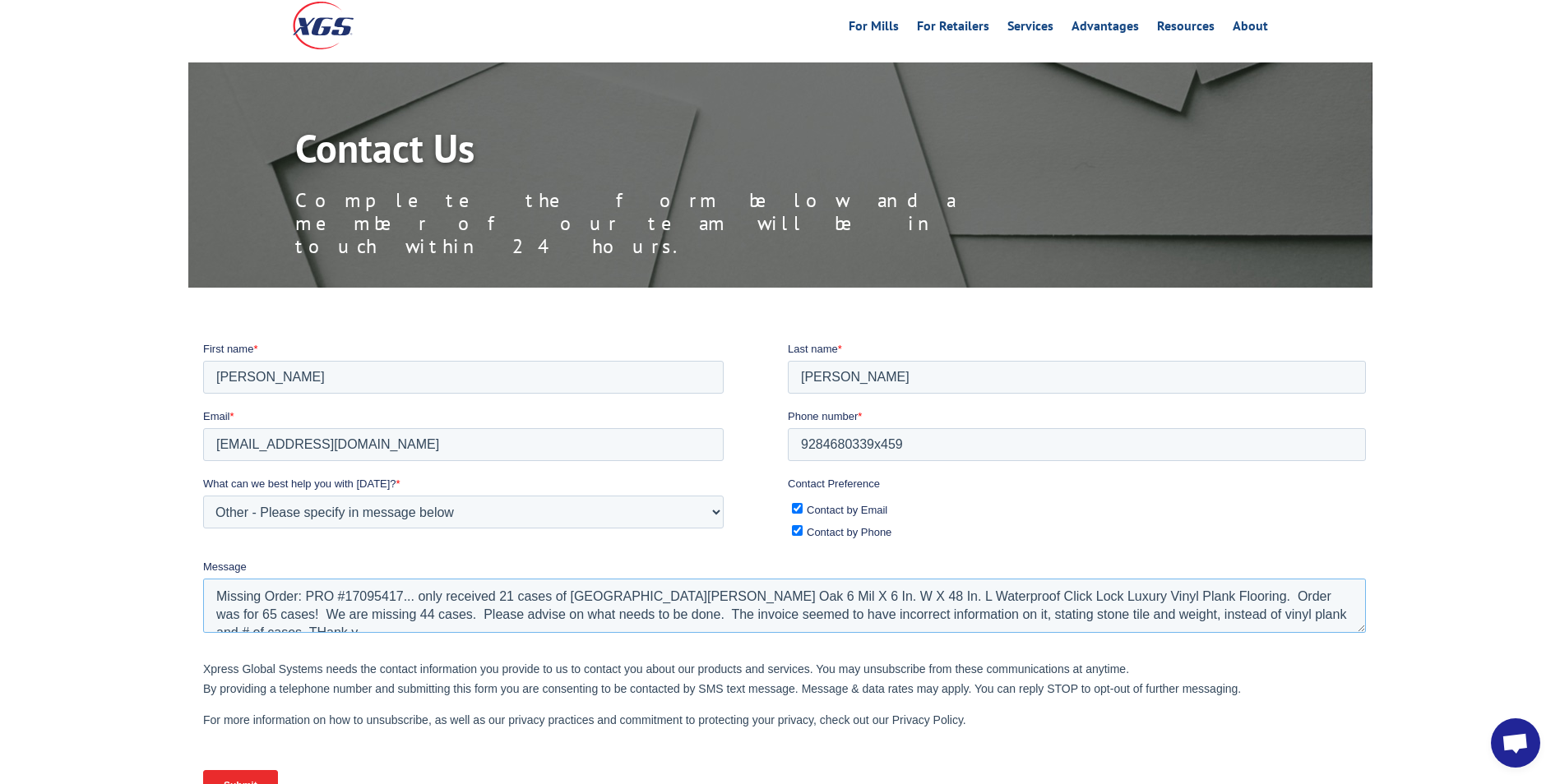
scroll to position [8, 0]
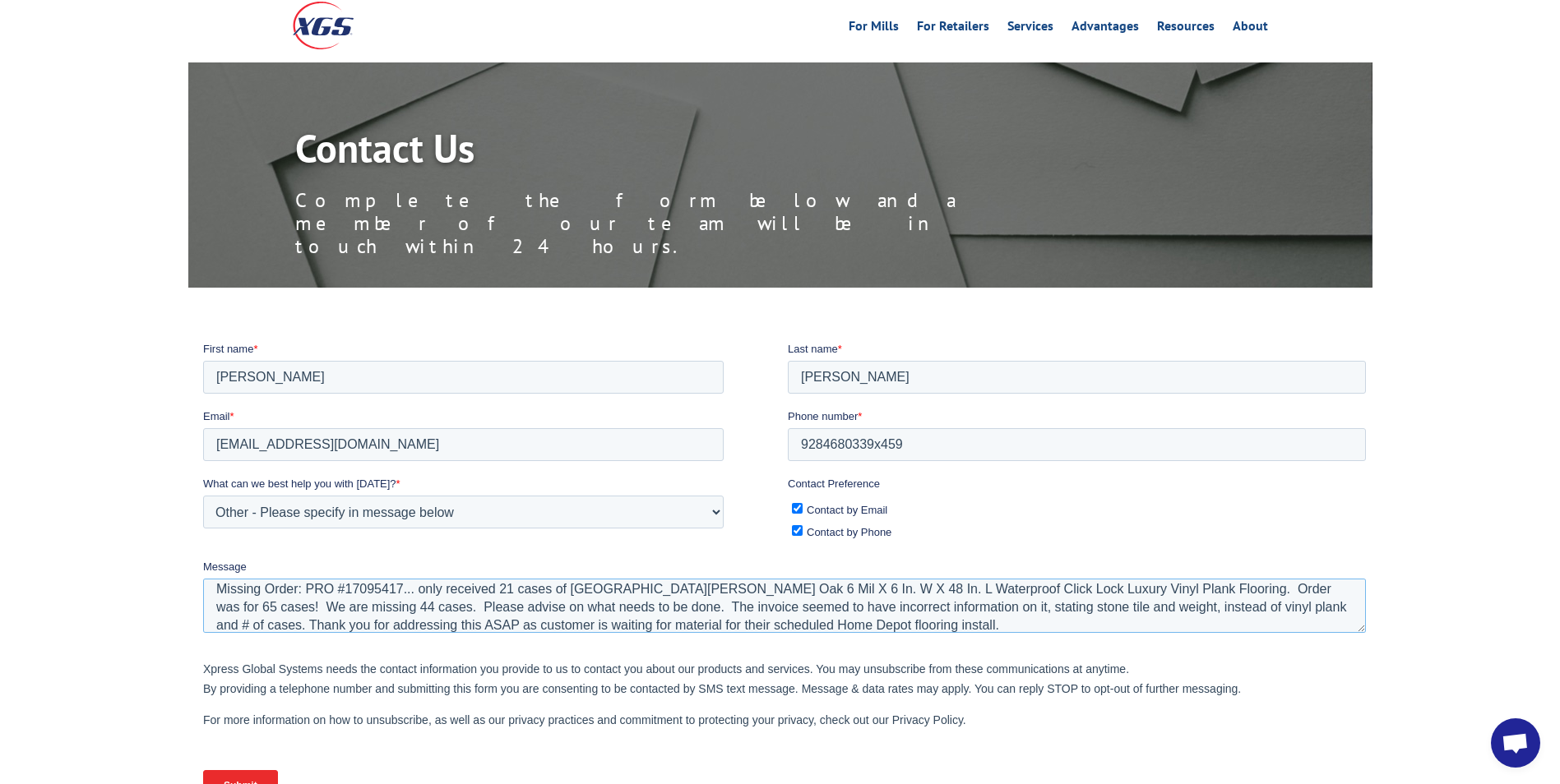
type textarea "Missing Order: PRO #17095417... only received 21 cases of Birchwood Meadows Oak…"
click at [264, 777] on input "Submit" at bounding box center [240, 785] width 75 height 31
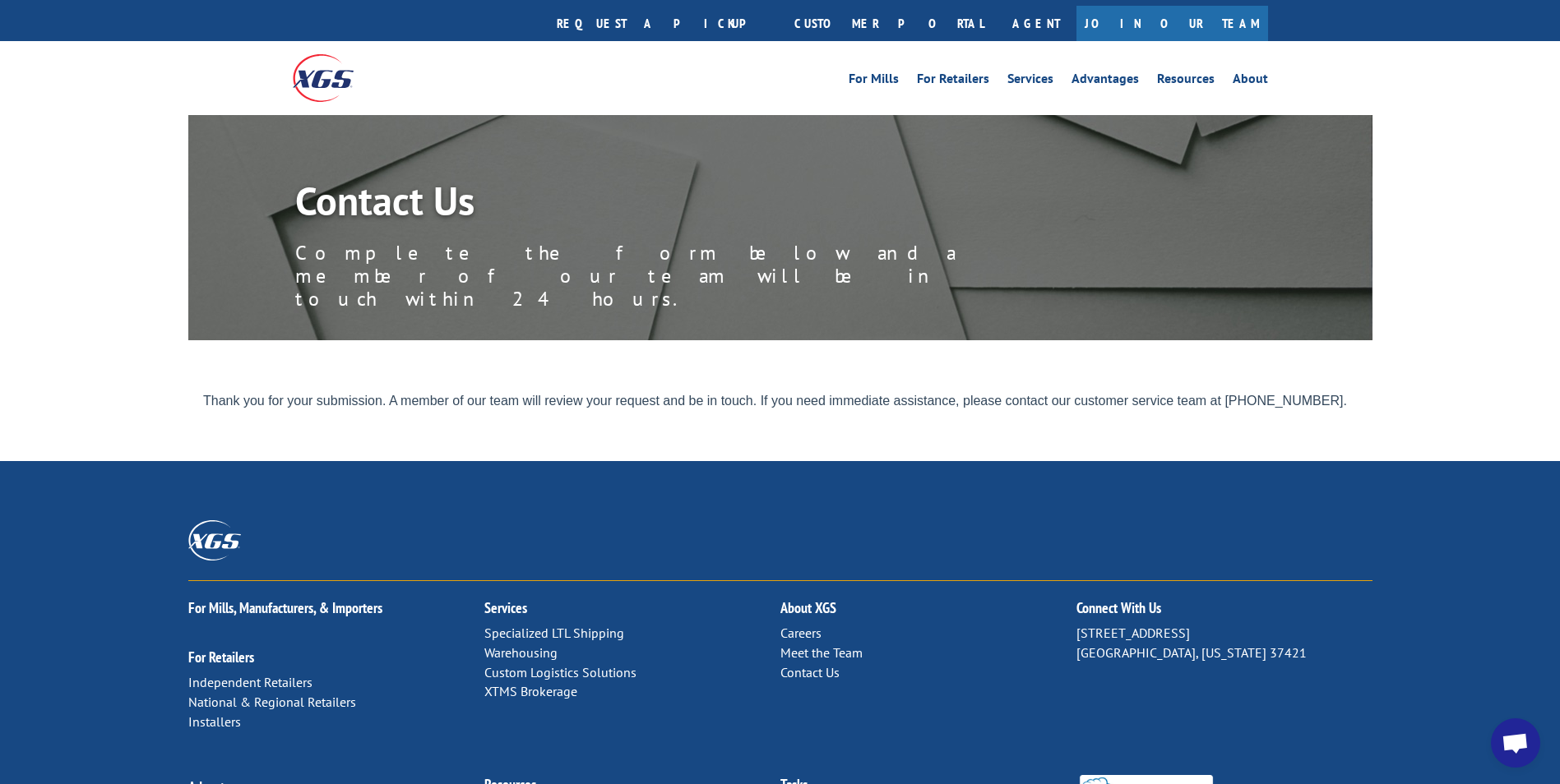
scroll to position [0, 0]
